Goal: Transaction & Acquisition: Purchase product/service

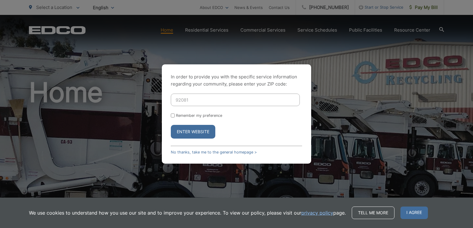
type input "92081"
click at [173, 116] on input "Remember my preference" at bounding box center [173, 116] width 4 height 4
checkbox input "true"
click at [194, 135] on button "Enter Website" at bounding box center [193, 132] width 44 height 14
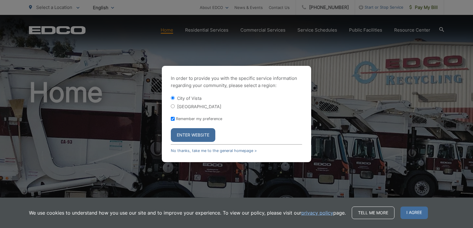
click at [194, 134] on button "Enter Website" at bounding box center [193, 135] width 44 height 14
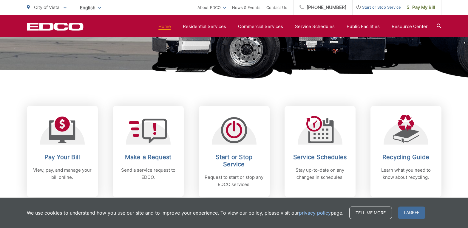
scroll to position [209, 0]
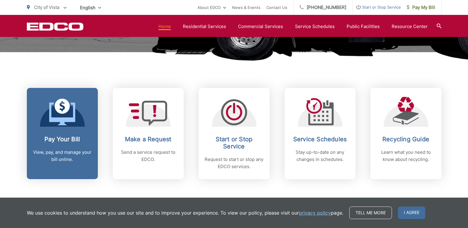
click at [52, 143] on div "Pay Your Bill View, pay, and manage your bill online." at bounding box center [62, 149] width 59 height 27
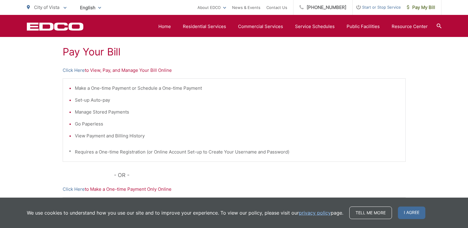
scroll to position [60, 0]
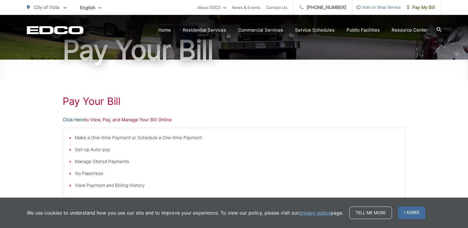
click at [78, 120] on link "Click Here" at bounding box center [74, 119] width 22 height 7
